Goal: Transaction & Acquisition: Purchase product/service

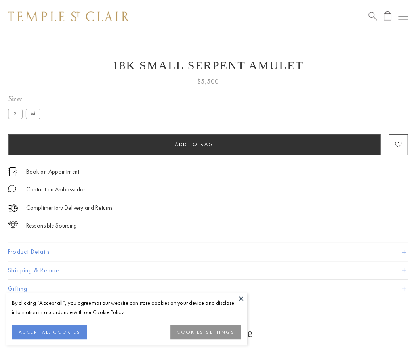
scroll to position [32, 0]
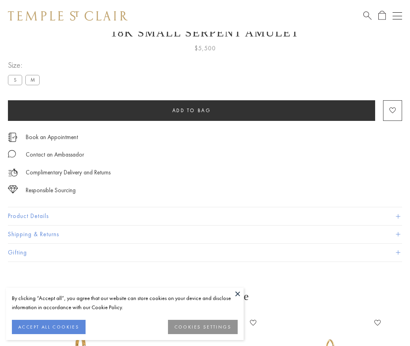
click at [191, 110] on span "Add to bag" at bounding box center [191, 110] width 39 height 7
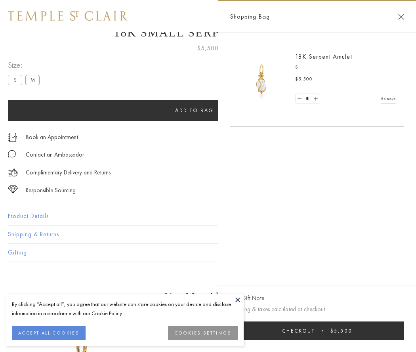
click at [317, 330] on button "Checkout $5,500" at bounding box center [317, 330] width 174 height 19
